Goal: Browse casually: Explore the website without a specific task or goal

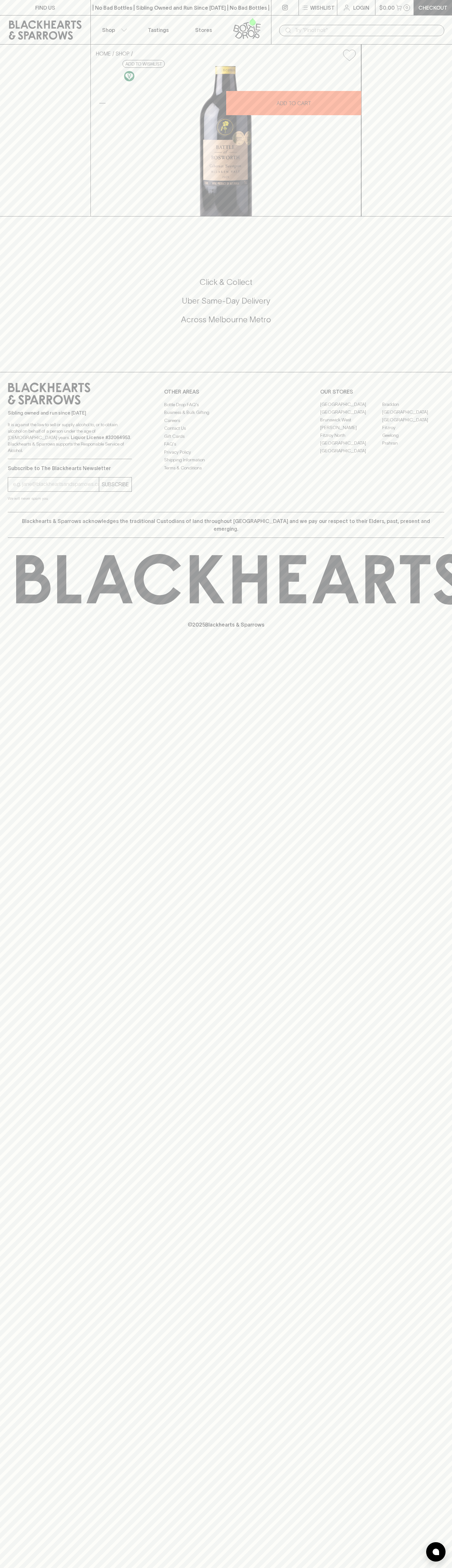
click at [283, 16] on div "​" at bounding box center [361, 30] width 181 height 29
click at [442, 1424] on div "FIND US | No Bad Bottles | Sibling Owned and Run Since [DATE] | No Bad Bottles …" at bounding box center [226, 784] width 452 height 1568
click at [400, 1567] on html "FIND US | No Bad Bottles | Sibling Owned and Run Since [DATE] | No Bad Bottles …" at bounding box center [226, 784] width 452 height 1568
click at [23, 33] on icon at bounding box center [45, 30] width 81 height 19
